Goal: Check status: Verify the current state of an ongoing process or item

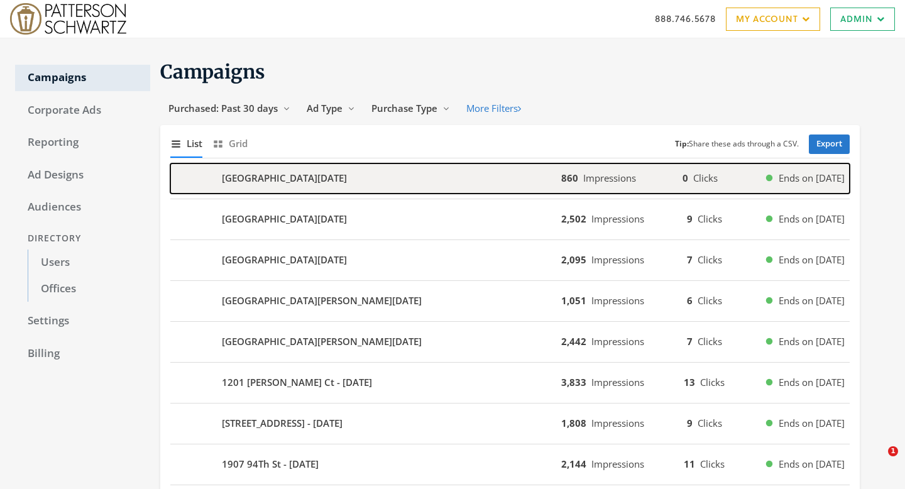
click at [457, 172] on div "[GEOGRAPHIC_DATA][DATE]" at bounding box center [365, 178] width 391 height 30
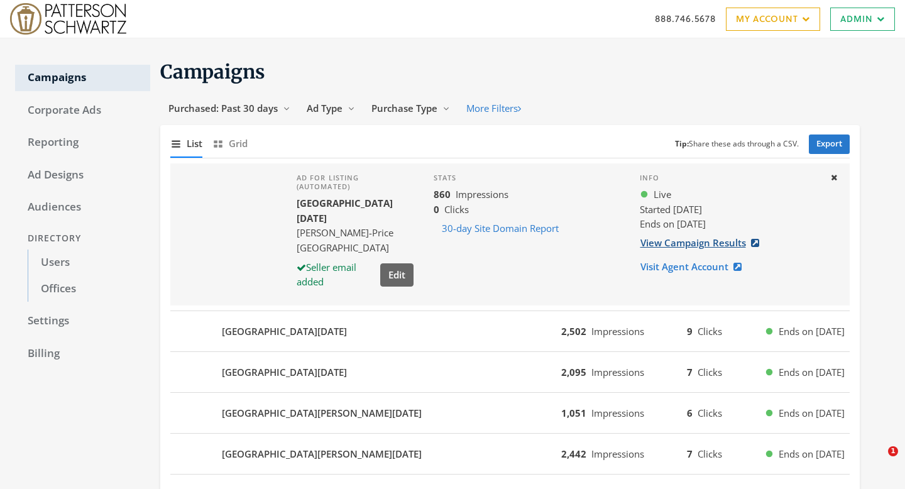
click at [663, 244] on link "View Campaign Results" at bounding box center [704, 242] width 128 height 23
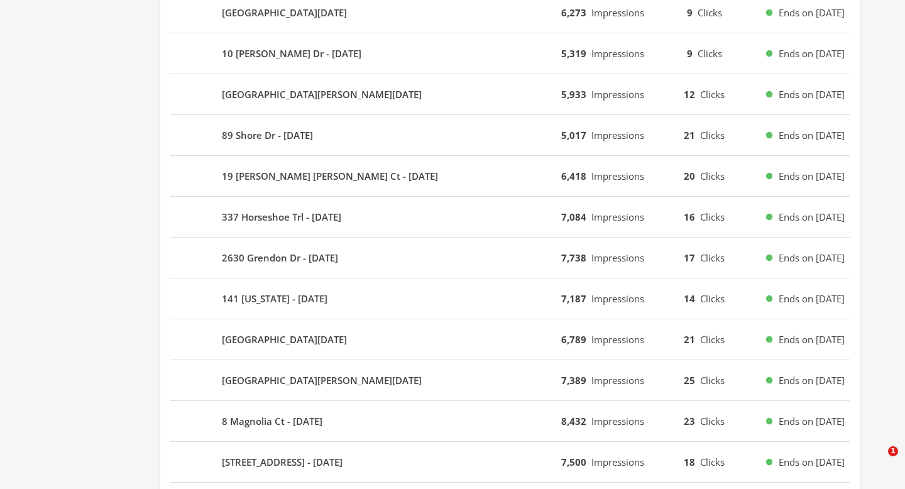
scroll to position [871, 0]
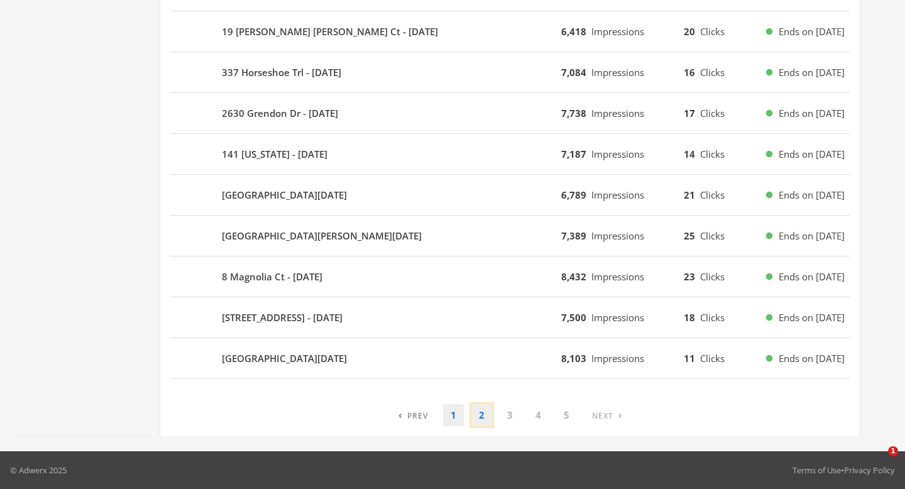
click at [483, 418] on link "2" at bounding box center [481, 415] width 21 height 22
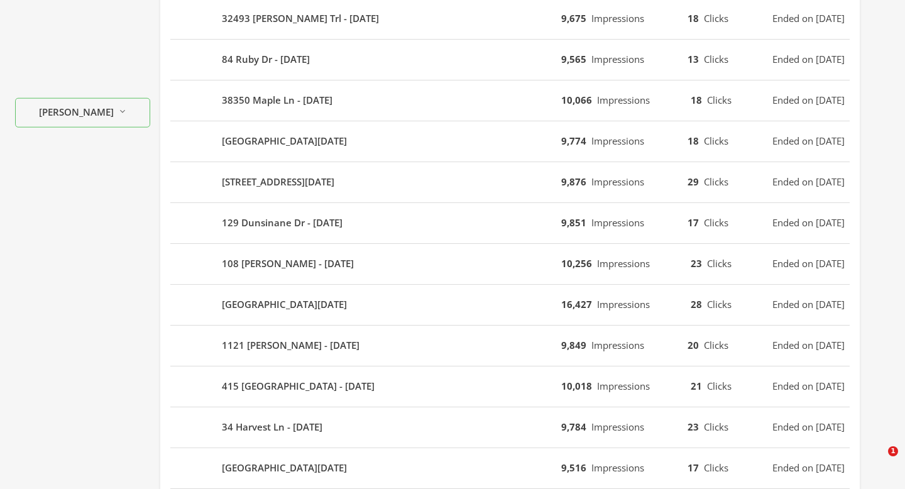
scroll to position [759, 0]
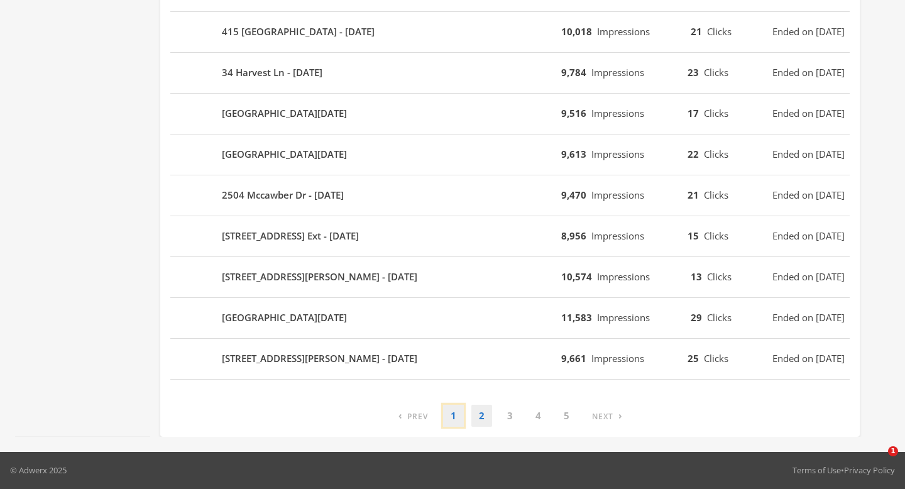
click at [449, 411] on link "1" at bounding box center [453, 416] width 21 height 22
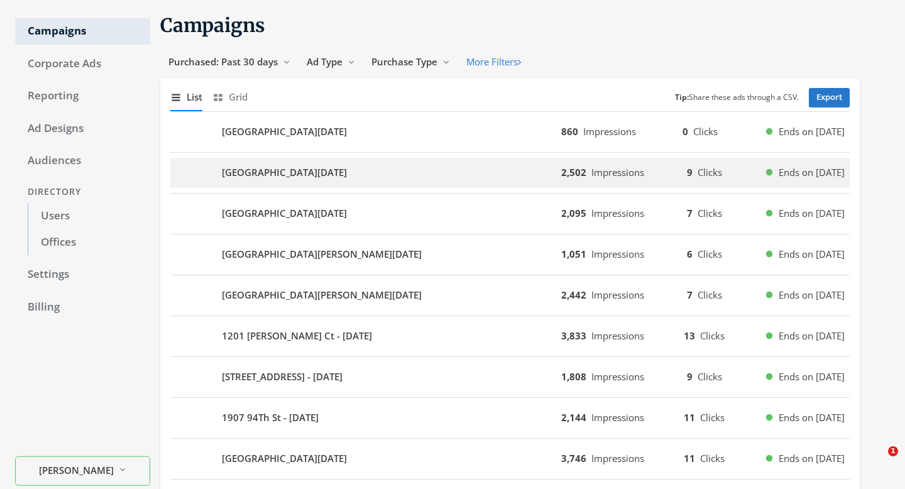
scroll to position [0, 0]
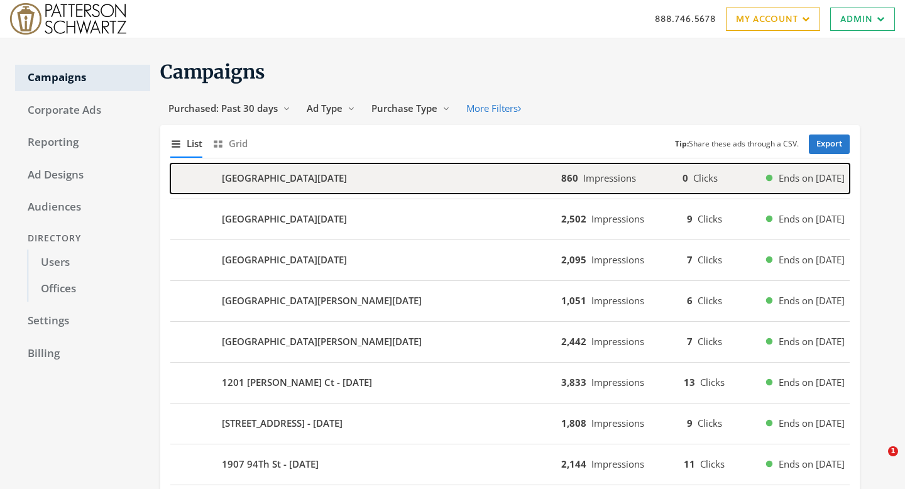
click at [452, 177] on div "483 Elk Forest Rd - 2025-08-10" at bounding box center [365, 178] width 391 height 30
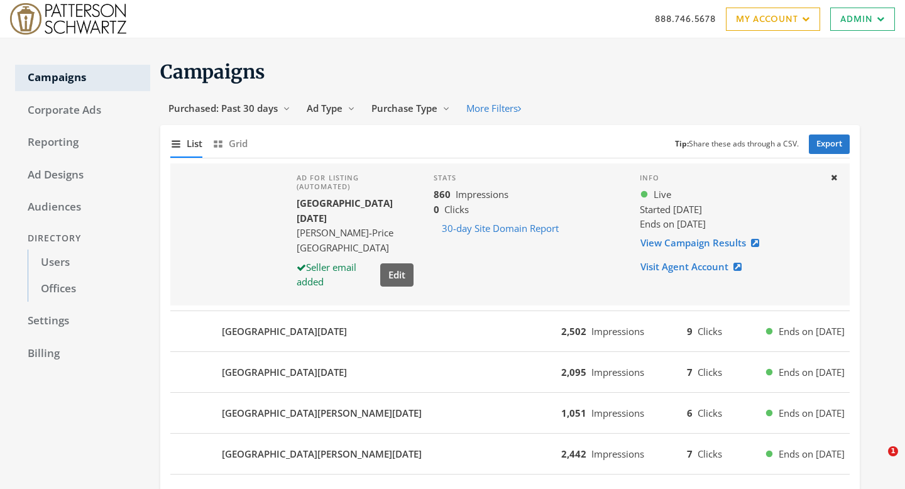
click at [86, 7] on img at bounding box center [68, 18] width 116 height 31
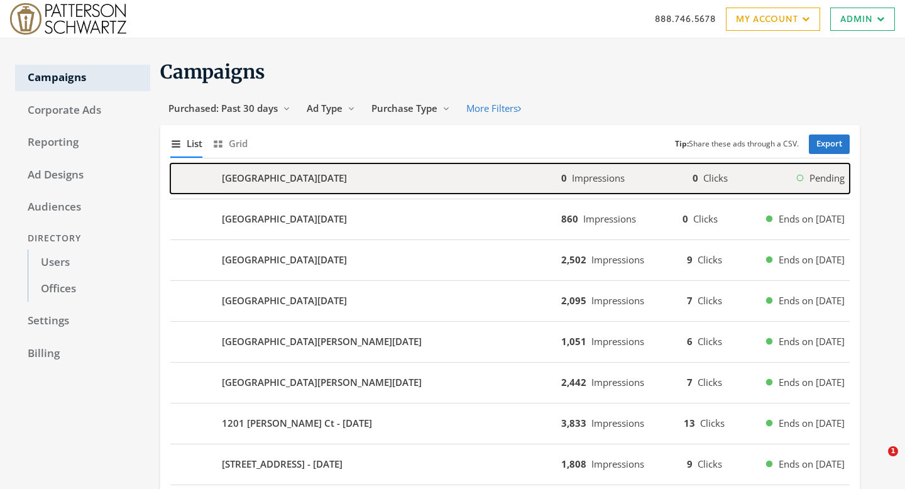
click at [352, 193] on div "1 Ridge Run Rd - 2025-08-11" at bounding box center [365, 178] width 391 height 30
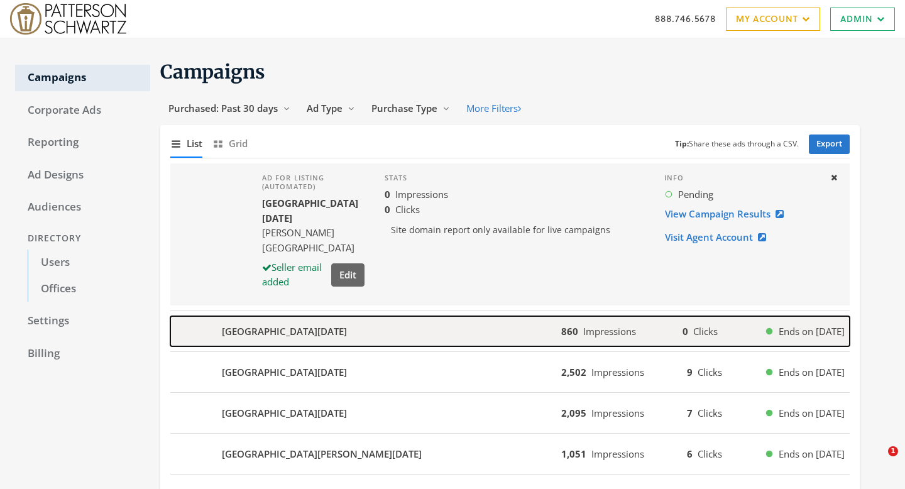
click at [410, 341] on div "483 Elk Forest Rd - 2025-08-10" at bounding box center [365, 331] width 391 height 30
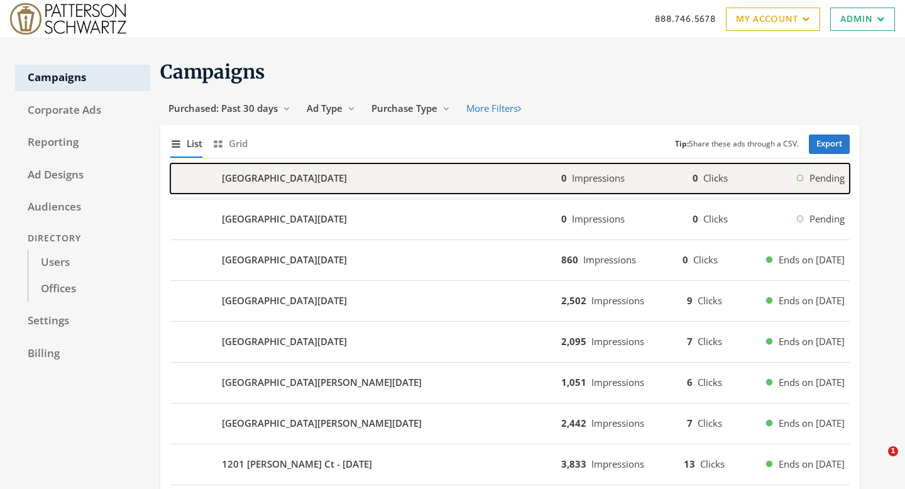
click at [423, 173] on div "742 Concord Point Dr - 2025-08-11" at bounding box center [365, 178] width 391 height 30
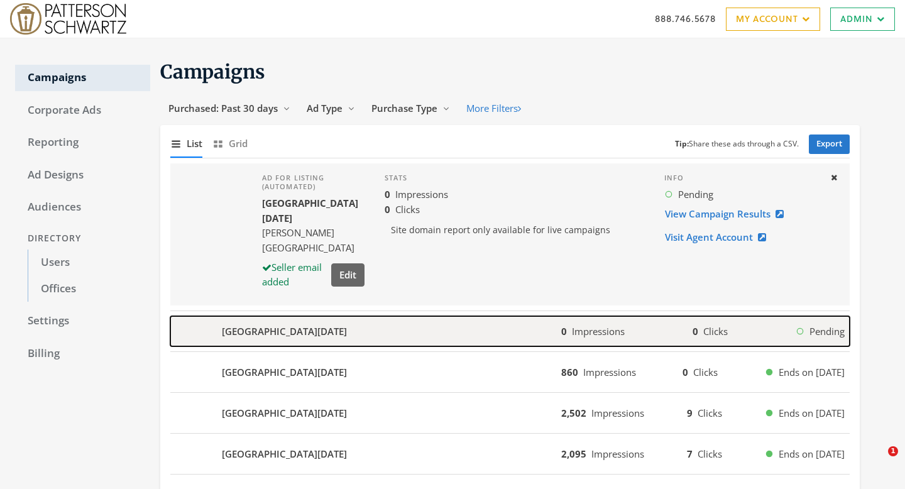
click at [425, 334] on div "1 Ridge Run Rd - 2025-08-11" at bounding box center [365, 331] width 391 height 30
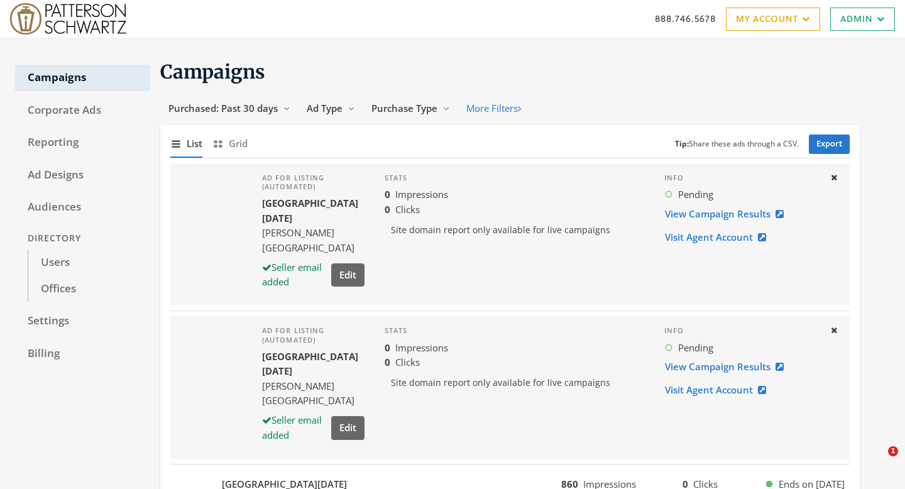
scroll to position [31, 0]
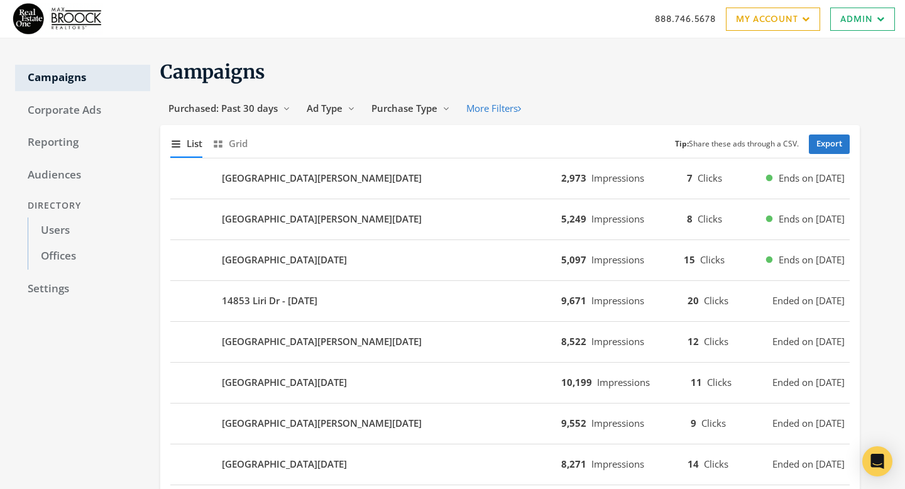
click at [384, 16] on div "888.746.5678 My Account My Campaigns Account Summary Compliance Dashboard Enter…" at bounding box center [452, 19] width 905 height 38
